Goal: Transaction & Acquisition: Book appointment/travel/reservation

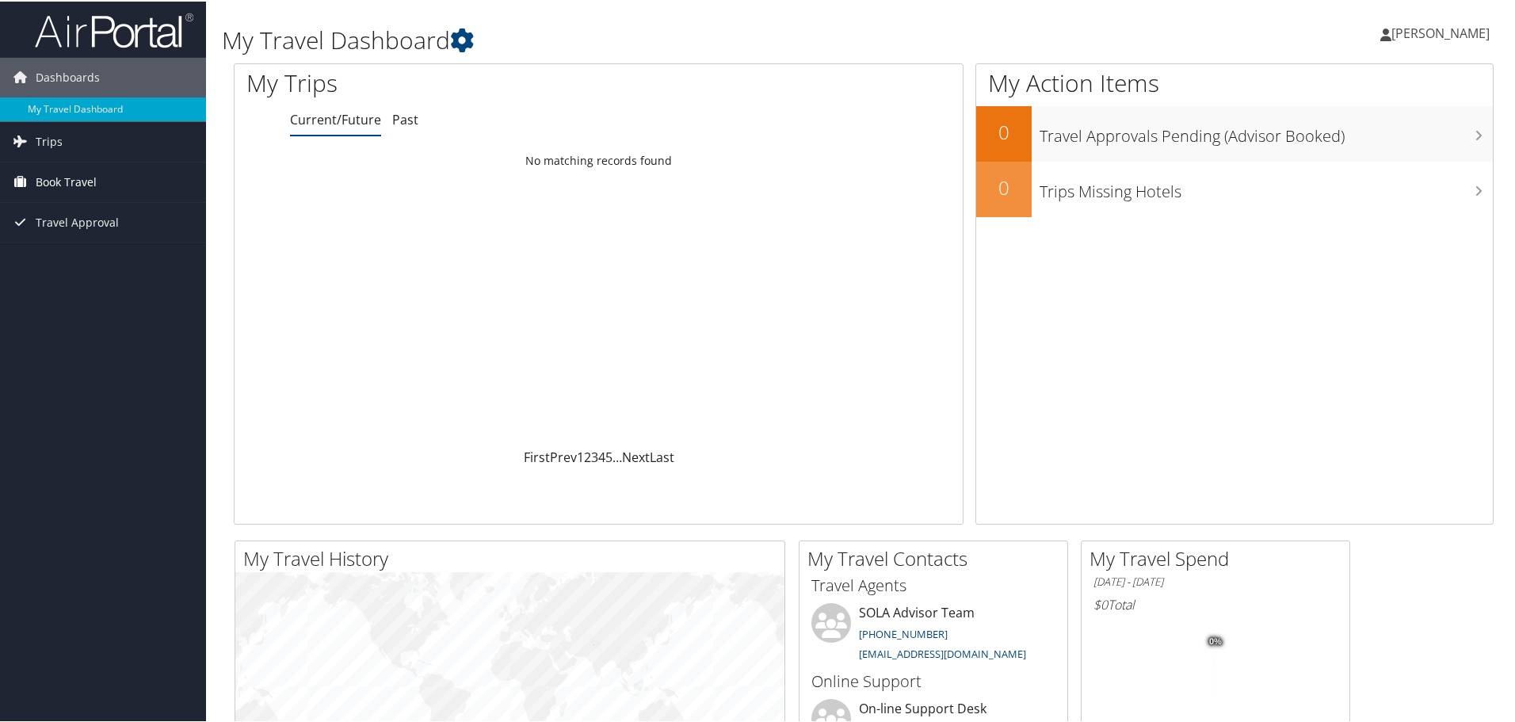
click at [104, 173] on link "Book Travel" at bounding box center [103, 181] width 206 height 40
click at [89, 232] on link "Book/Manage Online Trips" at bounding box center [103, 236] width 206 height 24
